Goal: Information Seeking & Learning: Check status

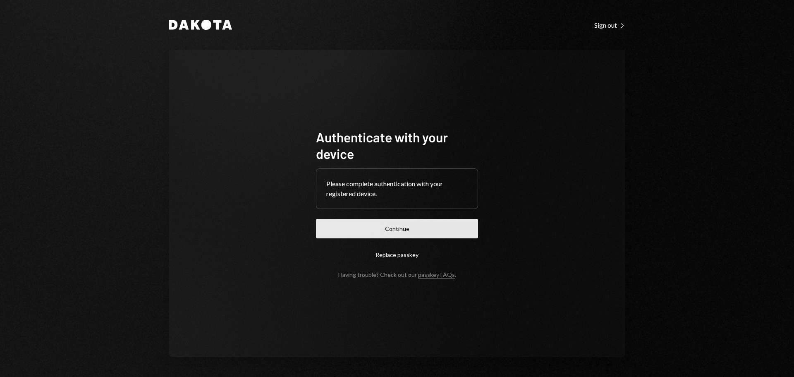
click at [393, 228] on button "Continue" at bounding box center [397, 228] width 162 height 19
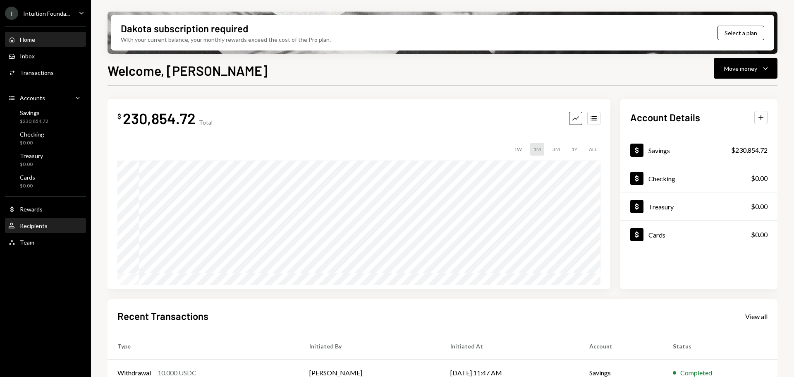
click at [42, 222] on div "User Recipients" at bounding box center [27, 225] width 39 height 7
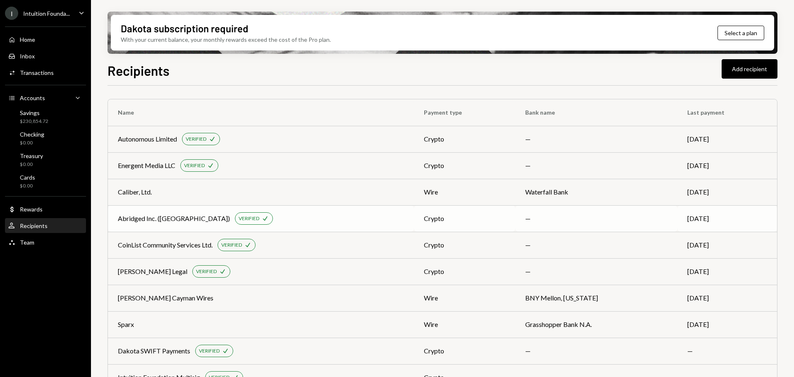
scroll to position [21, 0]
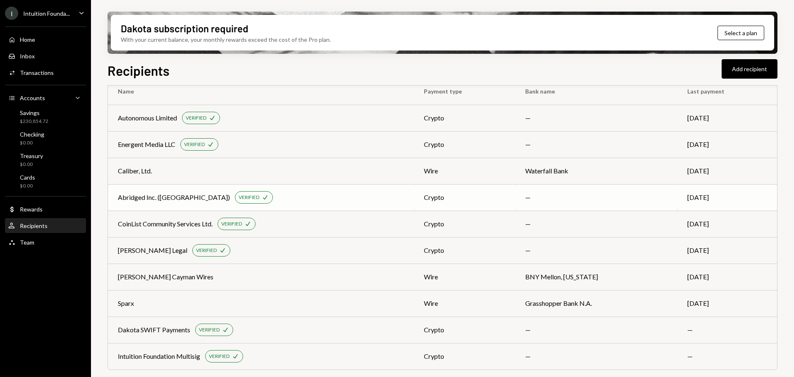
click at [170, 200] on div "Abridged Inc. (CollabLand)" at bounding box center [174, 197] width 112 height 10
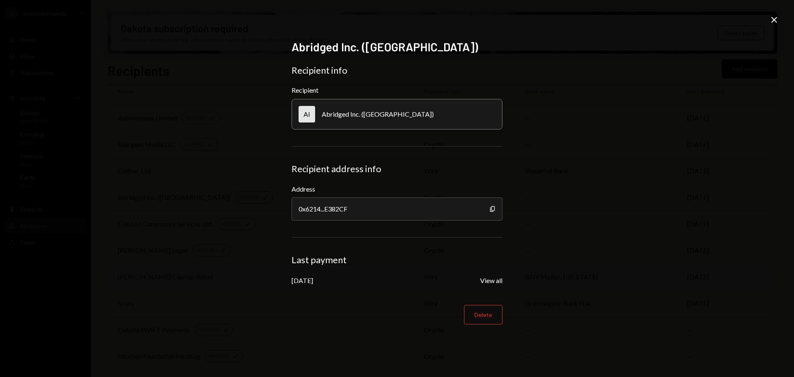
click at [493, 280] on button "View all" at bounding box center [491, 280] width 22 height 9
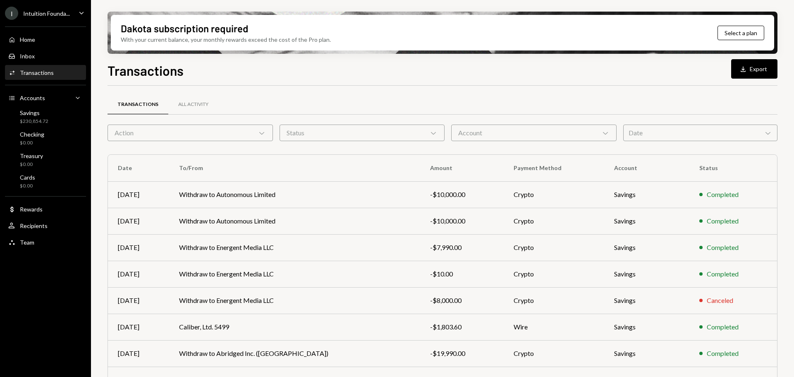
scroll to position [94, 0]
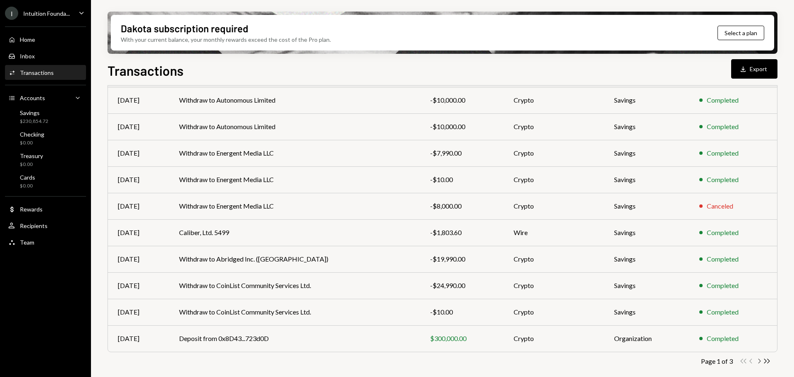
click at [758, 363] on icon "Chevron Right" at bounding box center [759, 361] width 8 height 8
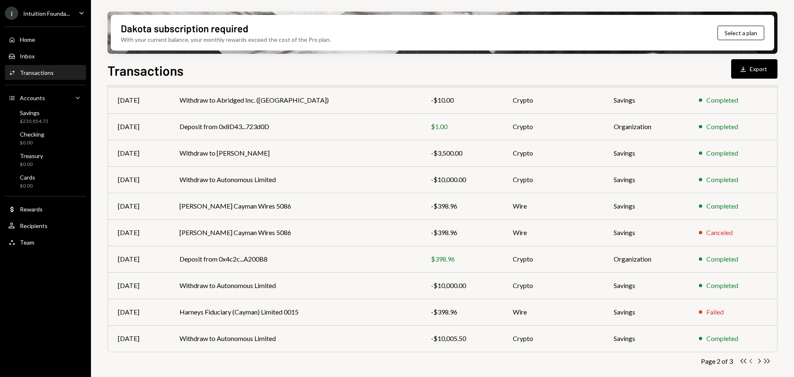
click at [752, 361] on icon "Chevron Left" at bounding box center [751, 361] width 8 height 8
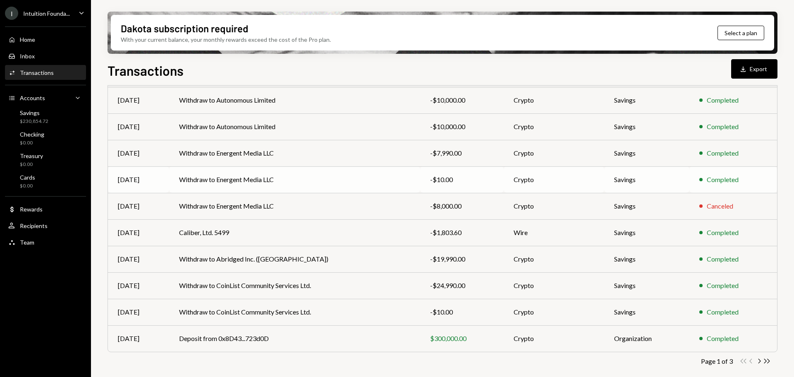
click at [308, 189] on td "Withdraw to Energent Media LLC" at bounding box center [294, 179] width 251 height 26
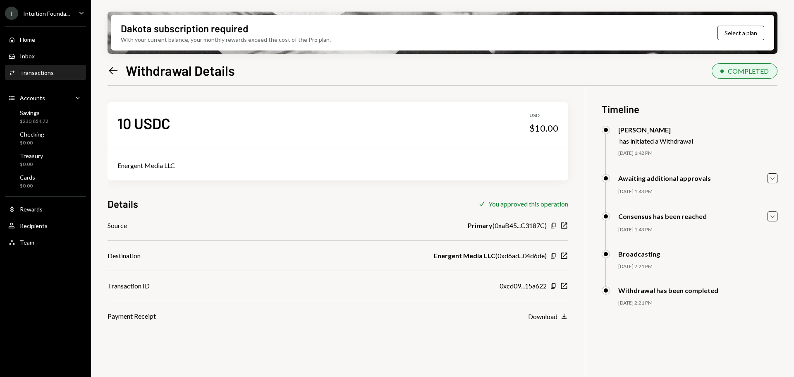
click at [115, 72] on icon "Left Arrow" at bounding box center [114, 71] width 12 height 12
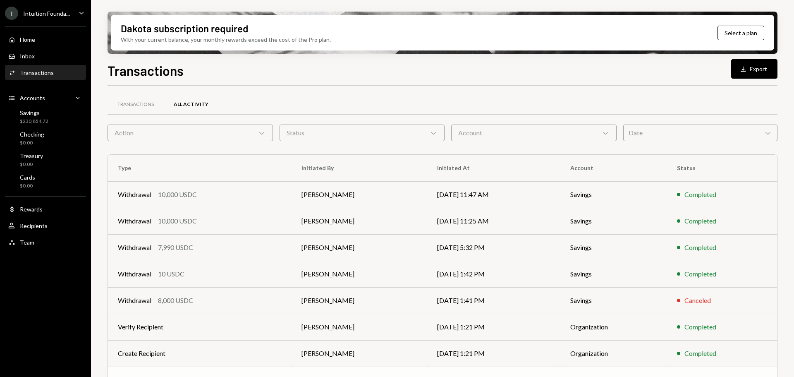
scroll to position [94, 0]
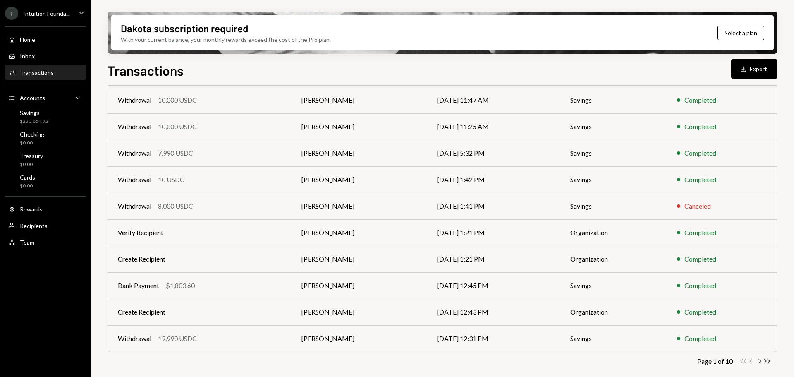
click at [759, 361] on icon "Chevron Right" at bounding box center [759, 361] width 8 height 8
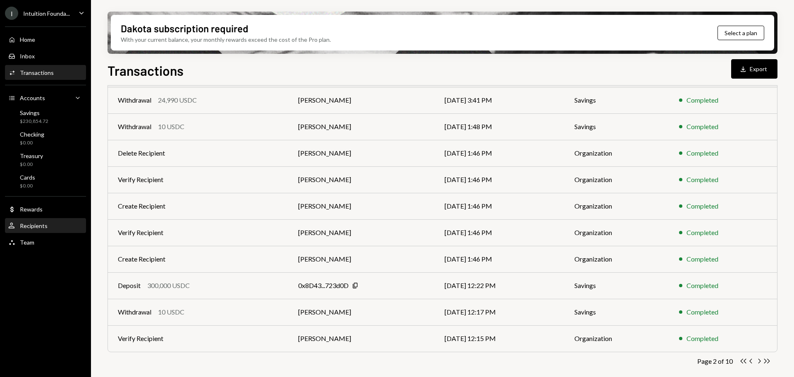
click at [21, 224] on div "Recipients" at bounding box center [34, 225] width 28 height 7
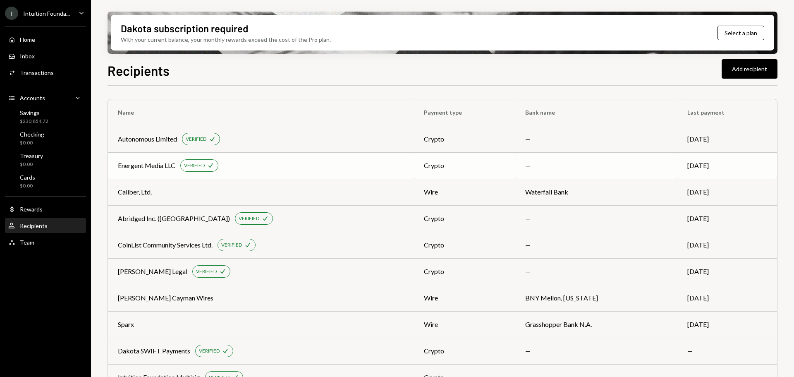
click at [155, 165] on div "Energent Media LLC" at bounding box center [146, 165] width 57 height 10
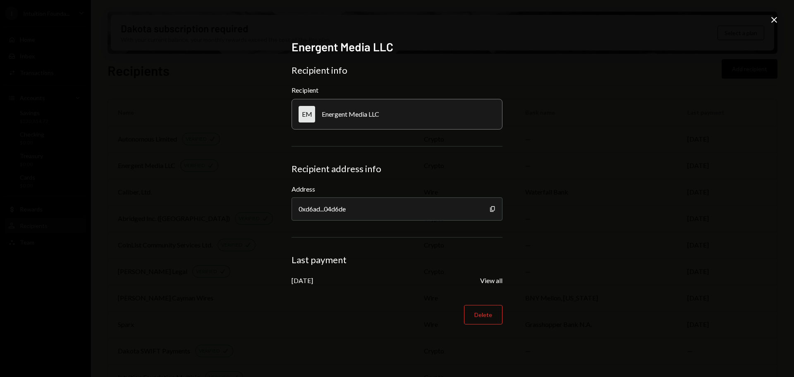
click at [502, 282] on div "Energent Media LLC Recipient info Recipient EM Energent Media LLC Recipient add…" at bounding box center [397, 189] width 231 height 318
click at [490, 283] on button "View all" at bounding box center [491, 280] width 22 height 9
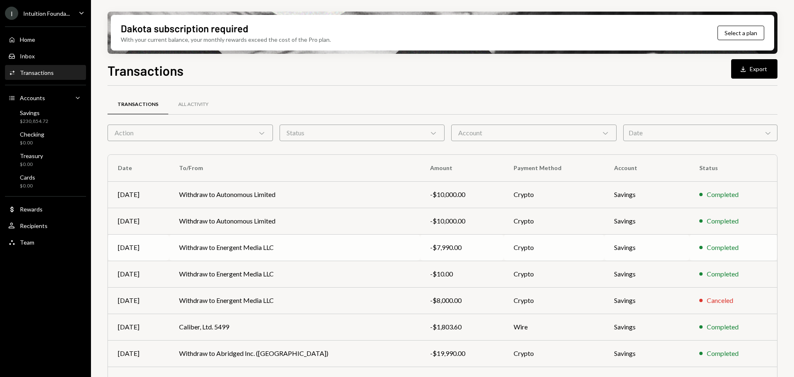
click at [323, 253] on td "Withdraw to Energent Media LLC" at bounding box center [294, 247] width 251 height 26
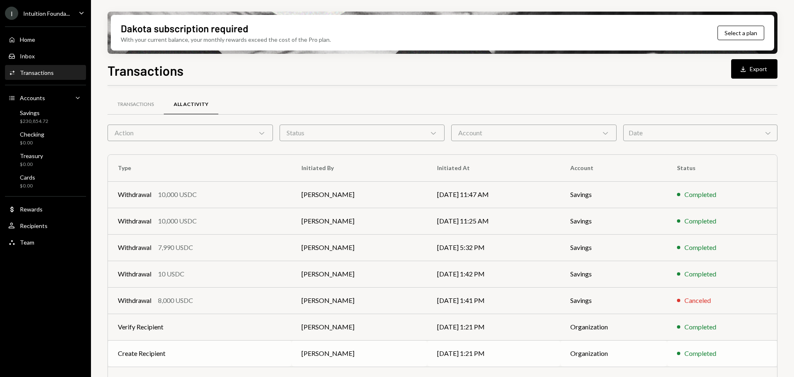
scroll to position [94, 0]
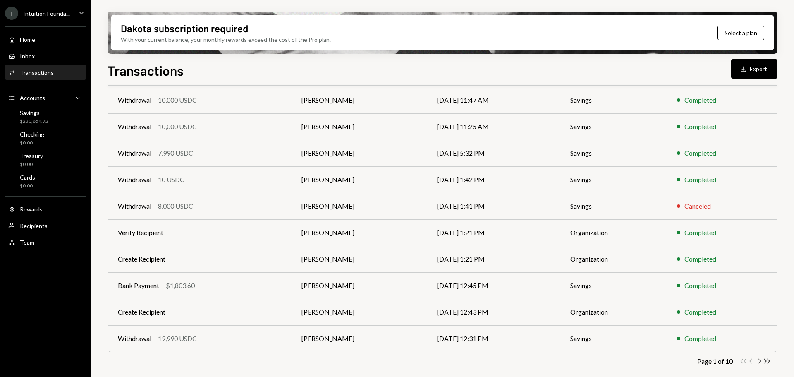
click at [758, 360] on icon "Chevron Right" at bounding box center [759, 361] width 8 height 8
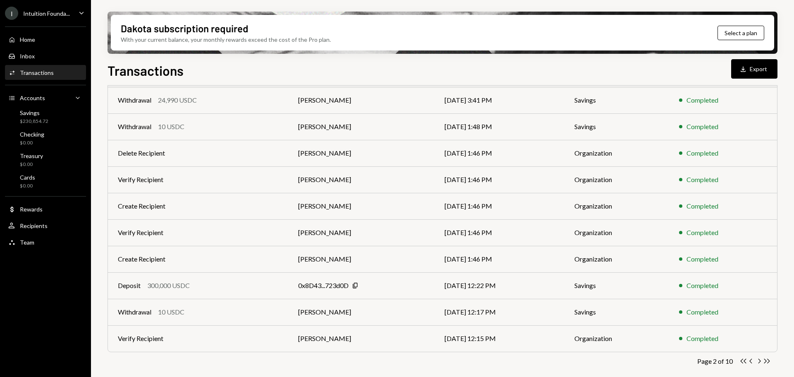
click at [749, 360] on icon "Chevron Left" at bounding box center [751, 361] width 8 height 8
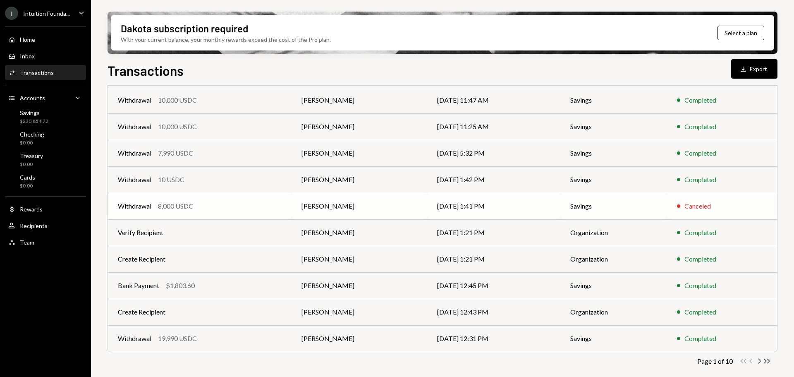
click at [473, 208] on td "[DATE] 1:41 PM" at bounding box center [493, 206] width 133 height 26
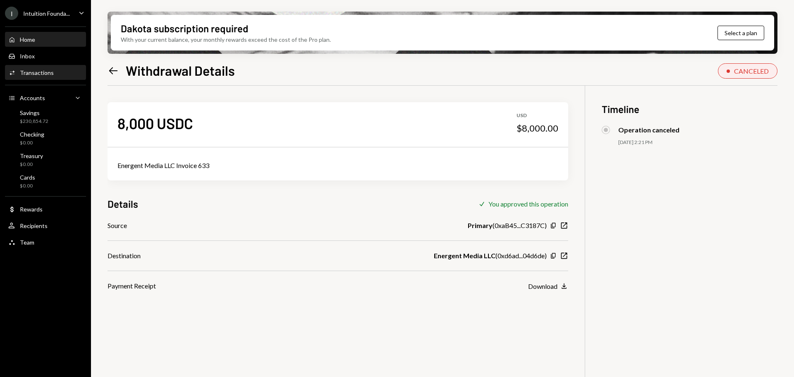
click at [39, 36] on div "Home Home" at bounding box center [45, 39] width 74 height 7
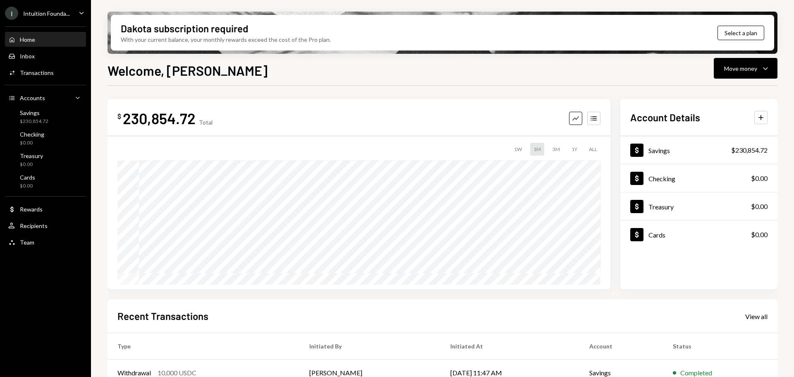
click at [38, 36] on div "Home Home" at bounding box center [45, 39] width 74 height 7
click at [39, 219] on div "User Recipients" at bounding box center [45, 226] width 74 height 14
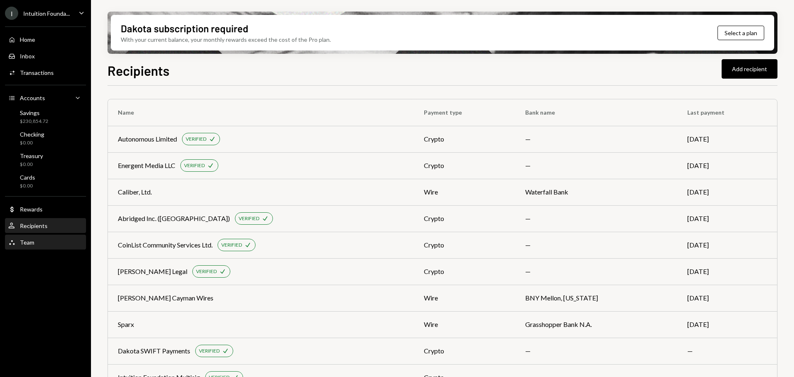
click at [38, 245] on div "Team Team" at bounding box center [45, 242] width 74 height 7
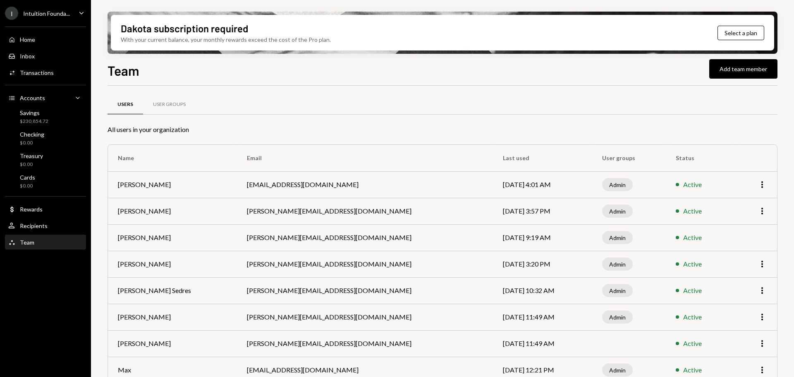
scroll to position [93, 0]
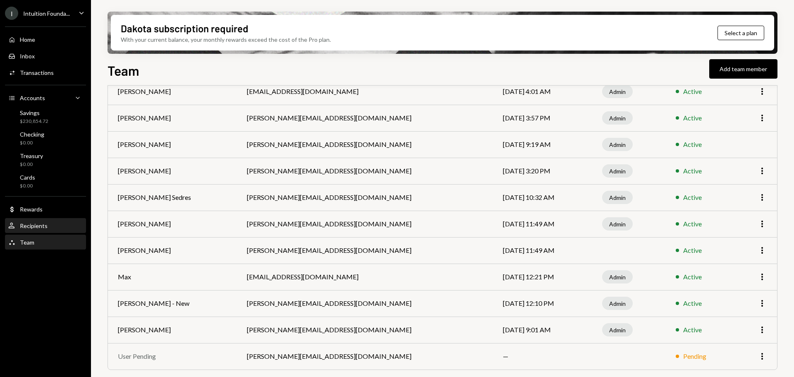
click at [50, 222] on div "User Recipients" at bounding box center [45, 225] width 74 height 7
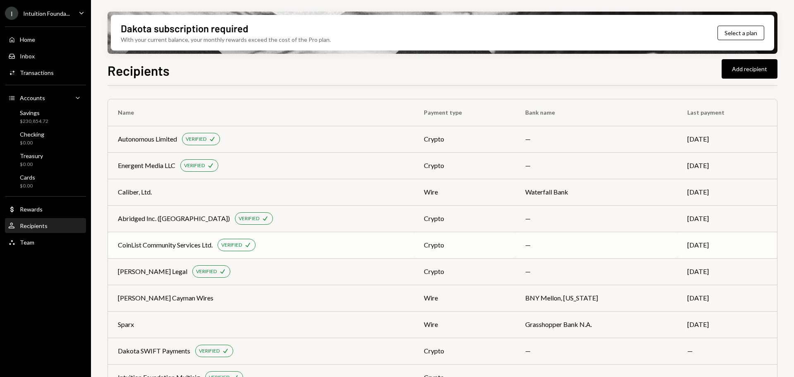
scroll to position [21, 0]
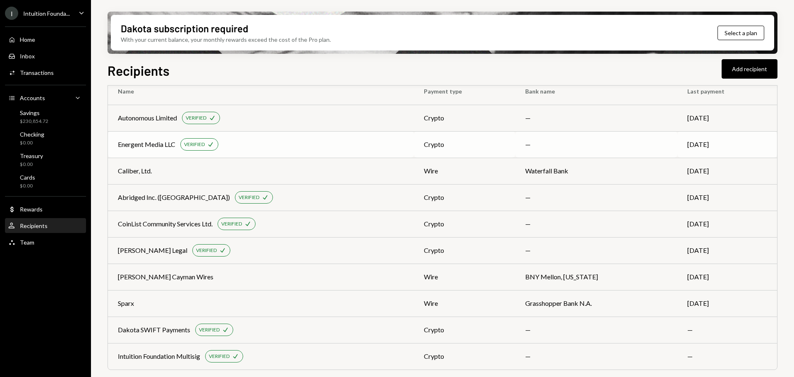
click at [347, 143] on div "Energent Media LLC VERIFIED Check" at bounding box center [261, 144] width 286 height 12
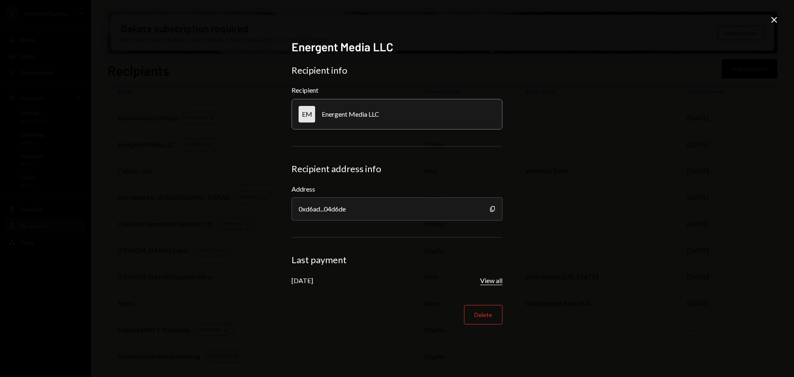
click at [493, 282] on button "View all" at bounding box center [491, 280] width 22 height 9
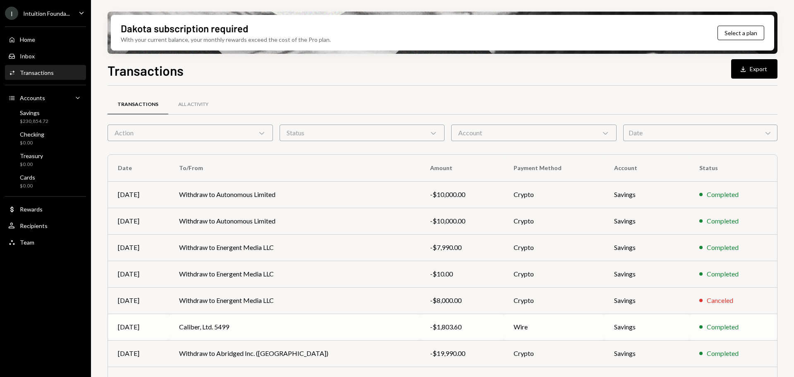
scroll to position [41, 0]
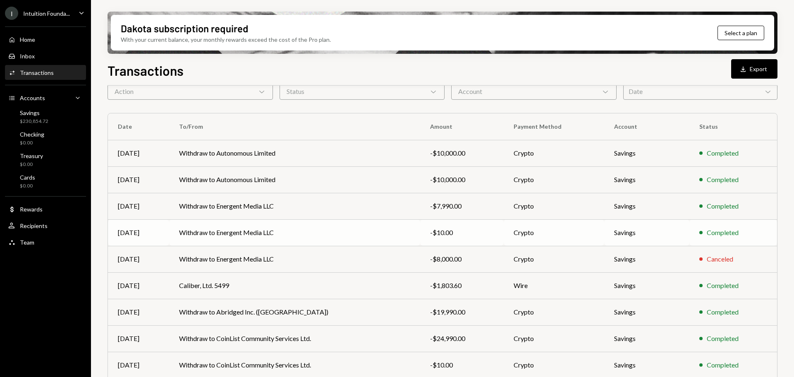
click at [430, 235] on div "-$10.00" at bounding box center [462, 232] width 64 height 10
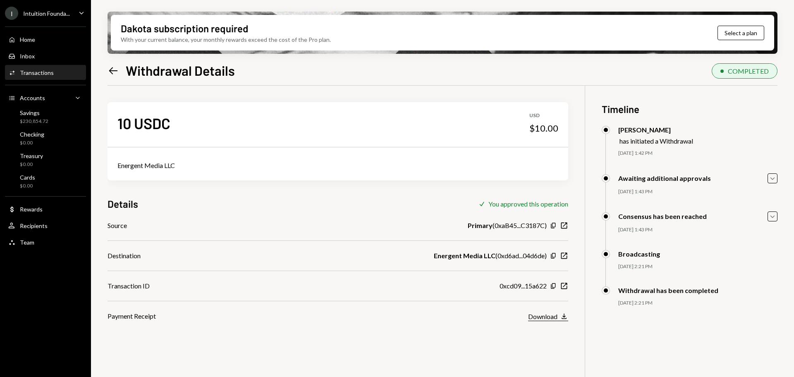
click at [548, 316] on div "Download" at bounding box center [542, 316] width 29 height 8
click at [546, 317] on div "Download" at bounding box center [542, 316] width 29 height 8
click at [112, 69] on icon "Left Arrow" at bounding box center [114, 71] width 12 height 12
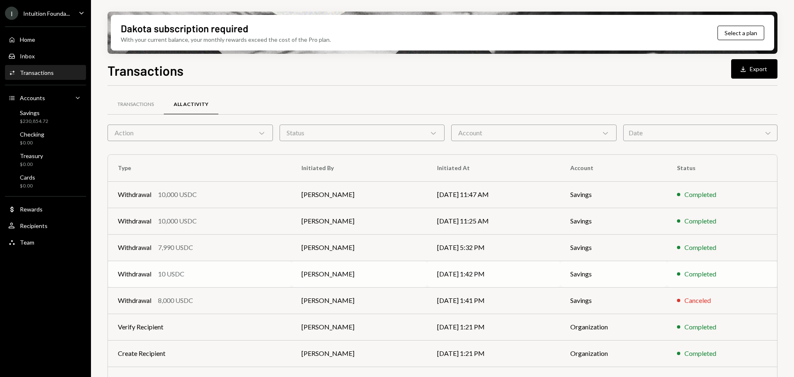
click at [524, 270] on td "[DATE] 1:42 PM" at bounding box center [493, 274] width 133 height 26
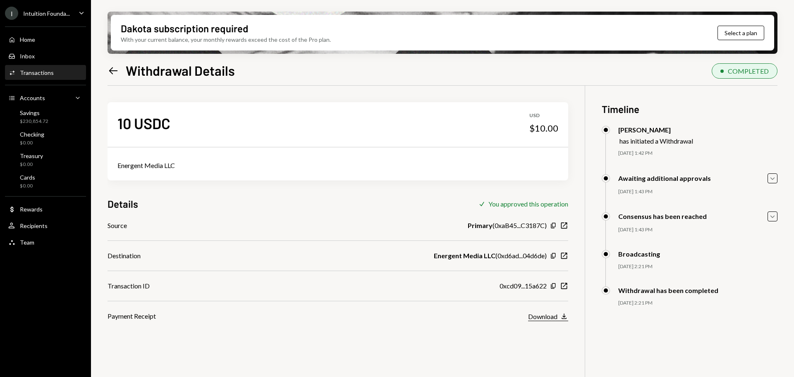
click at [560, 316] on icon "Download" at bounding box center [564, 316] width 8 height 8
click at [550, 316] on div "Download" at bounding box center [542, 316] width 29 height 8
click at [114, 68] on icon "Left Arrow" at bounding box center [114, 71] width 12 height 12
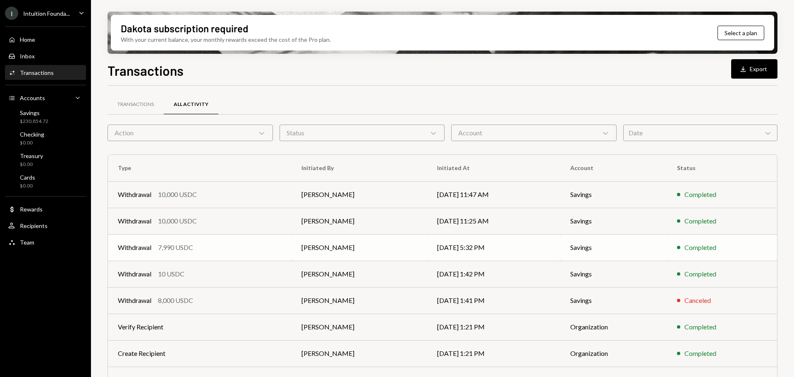
click at [458, 253] on td "[DATE] 5:32 PM" at bounding box center [493, 247] width 133 height 26
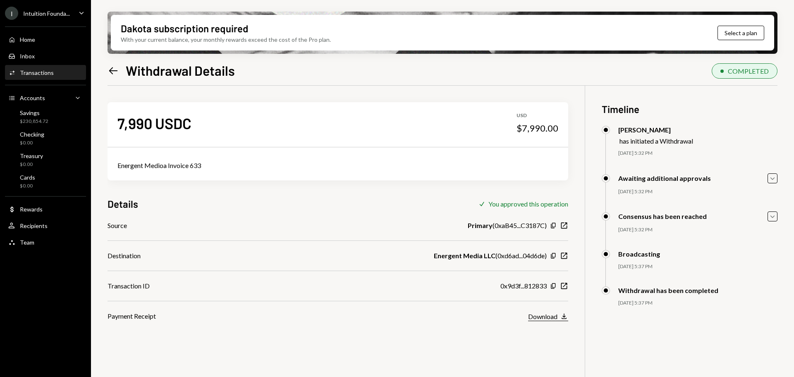
click at [561, 315] on icon "Download" at bounding box center [564, 316] width 8 height 8
click at [22, 35] on div "Home Home" at bounding box center [45, 40] width 74 height 14
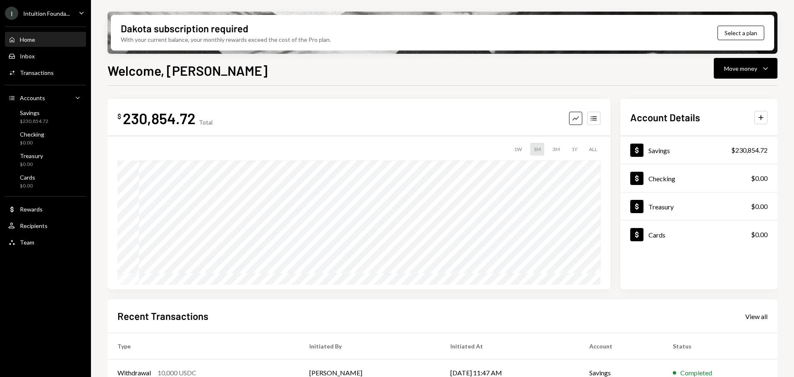
scroll to position [122, 0]
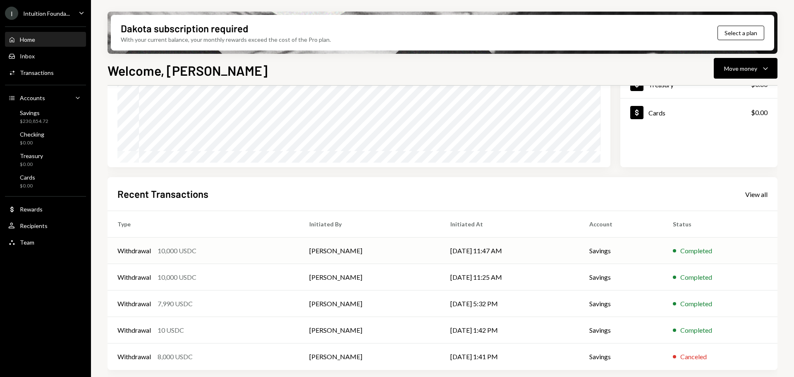
click at [404, 251] on td "[PERSON_NAME]" at bounding box center [369, 250] width 141 height 26
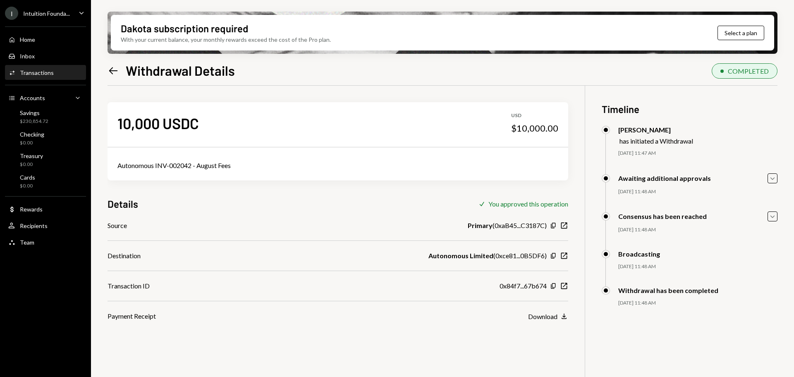
click at [110, 69] on icon "Left Arrow" at bounding box center [114, 71] width 12 height 12
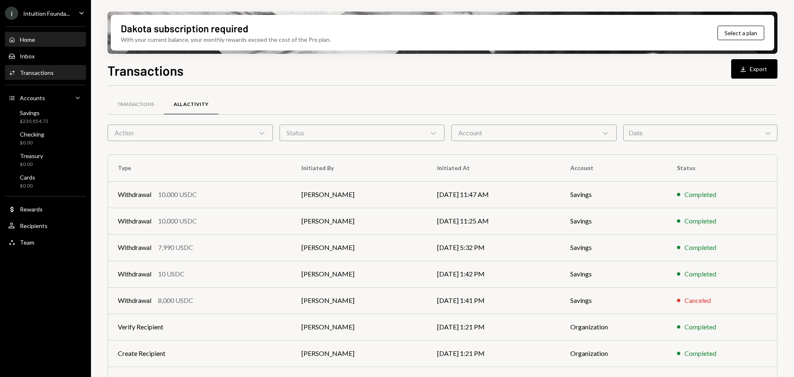
click at [29, 34] on div "Home Home" at bounding box center [45, 40] width 74 height 14
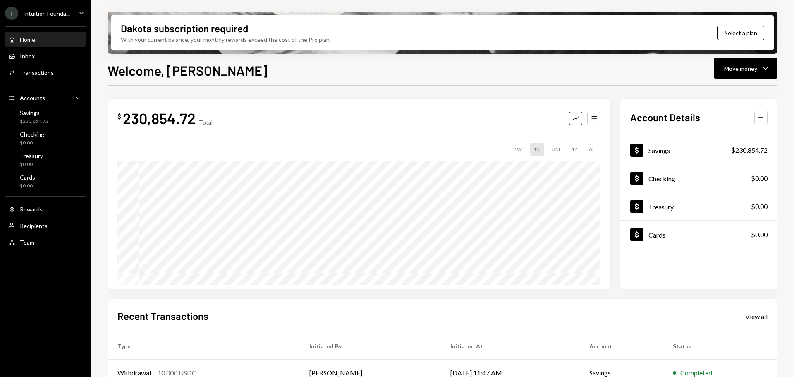
click at [31, 43] on div "Home Home" at bounding box center [21, 39] width 27 height 7
click at [27, 38] on div "Home" at bounding box center [27, 39] width 15 height 7
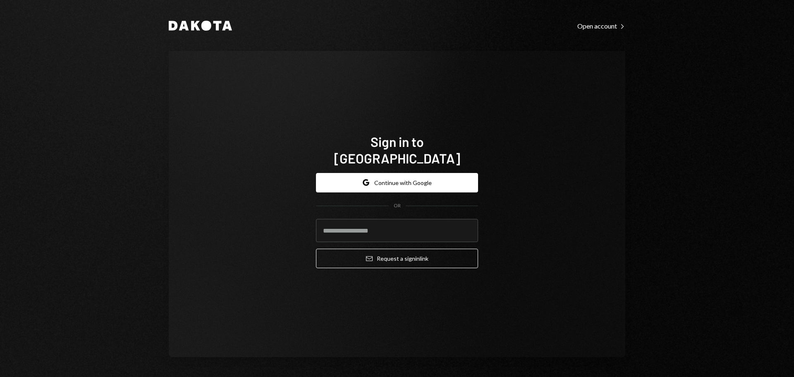
type input "**********"
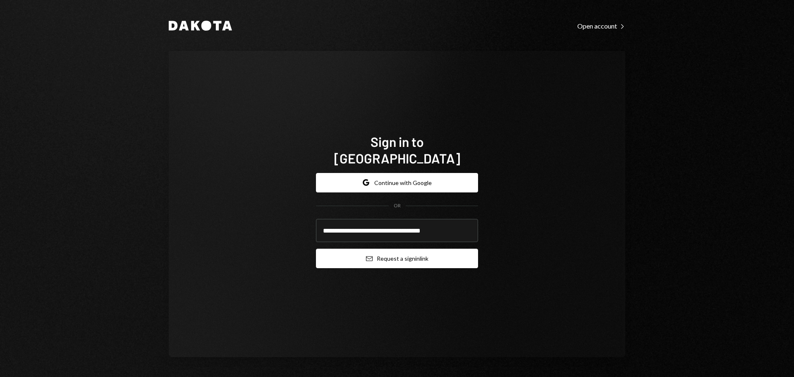
click at [404, 256] on button "Email Request a sign in link" at bounding box center [397, 258] width 162 height 19
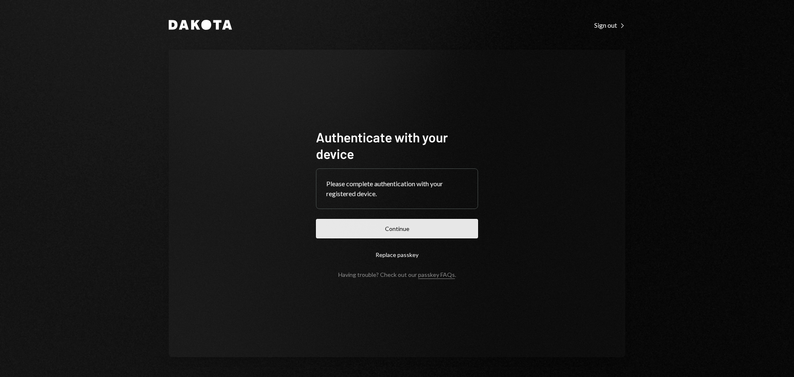
click at [414, 230] on button "Continue" at bounding box center [397, 228] width 162 height 19
